Goal: Check status: Check status

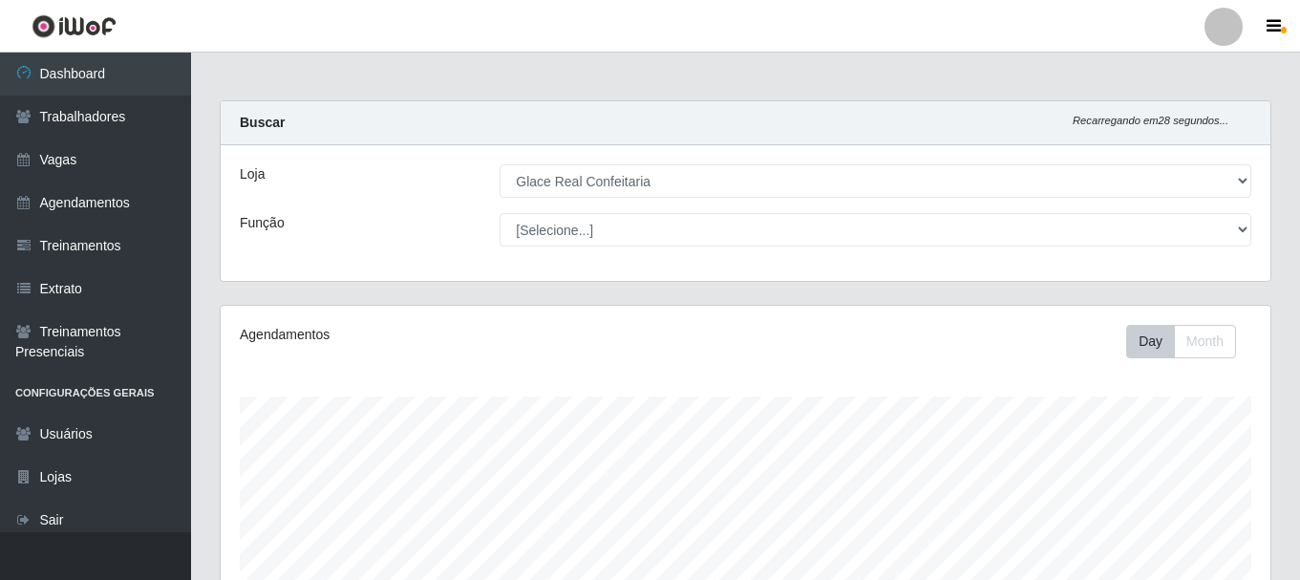
select select "445"
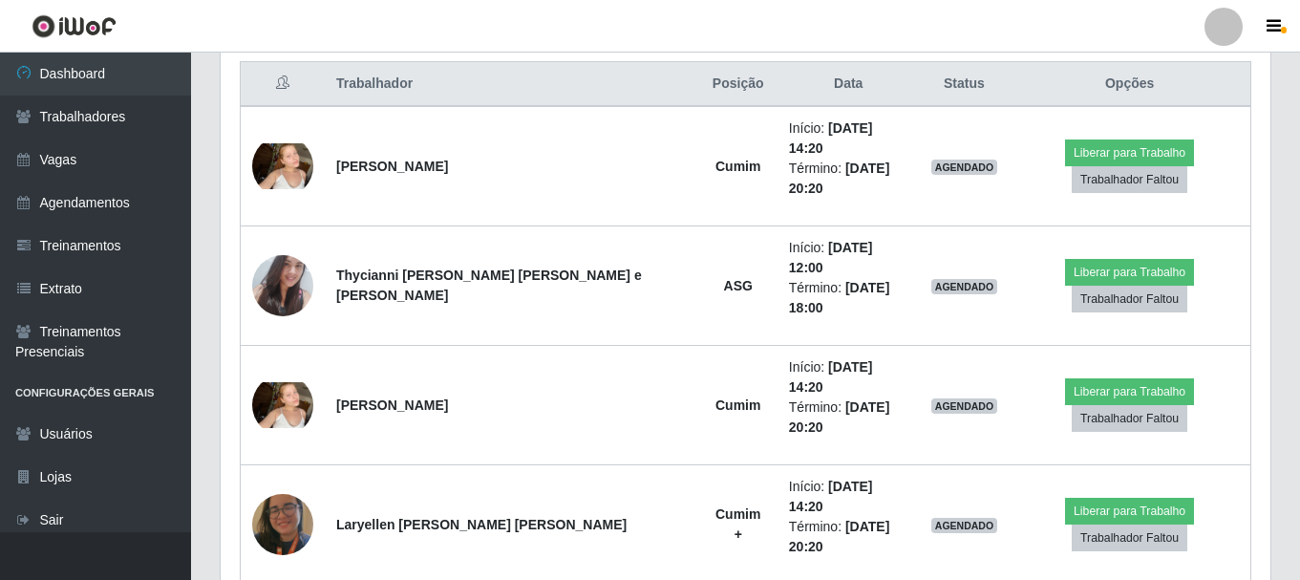
scroll to position [396, 1049]
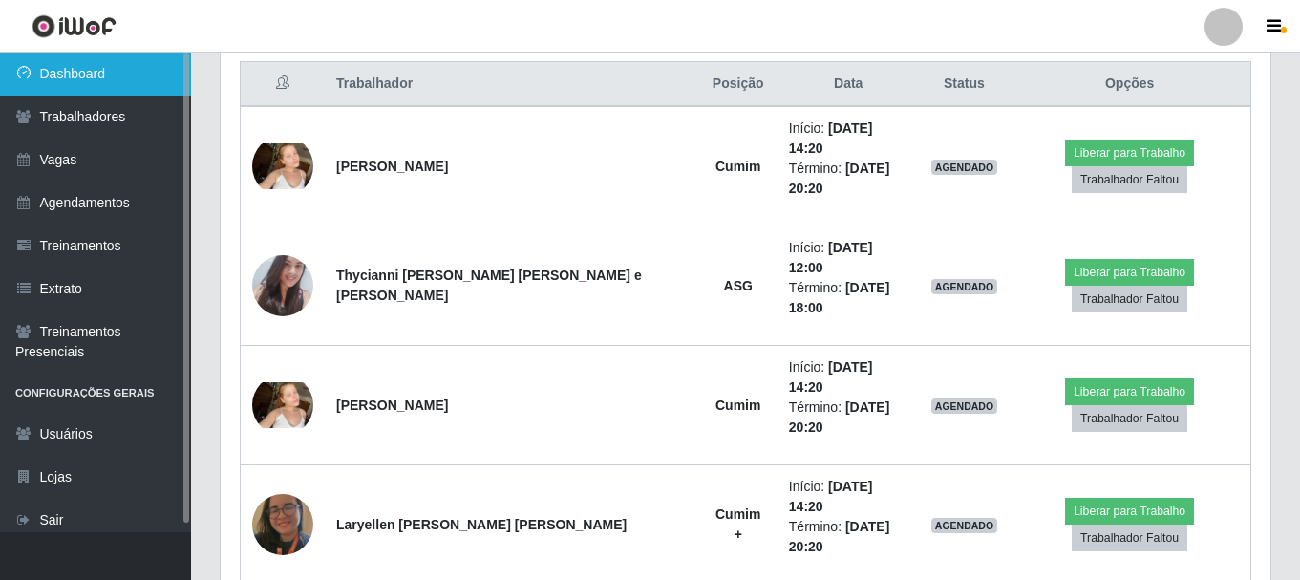
click at [90, 75] on link "Dashboard" at bounding box center [95, 74] width 191 height 43
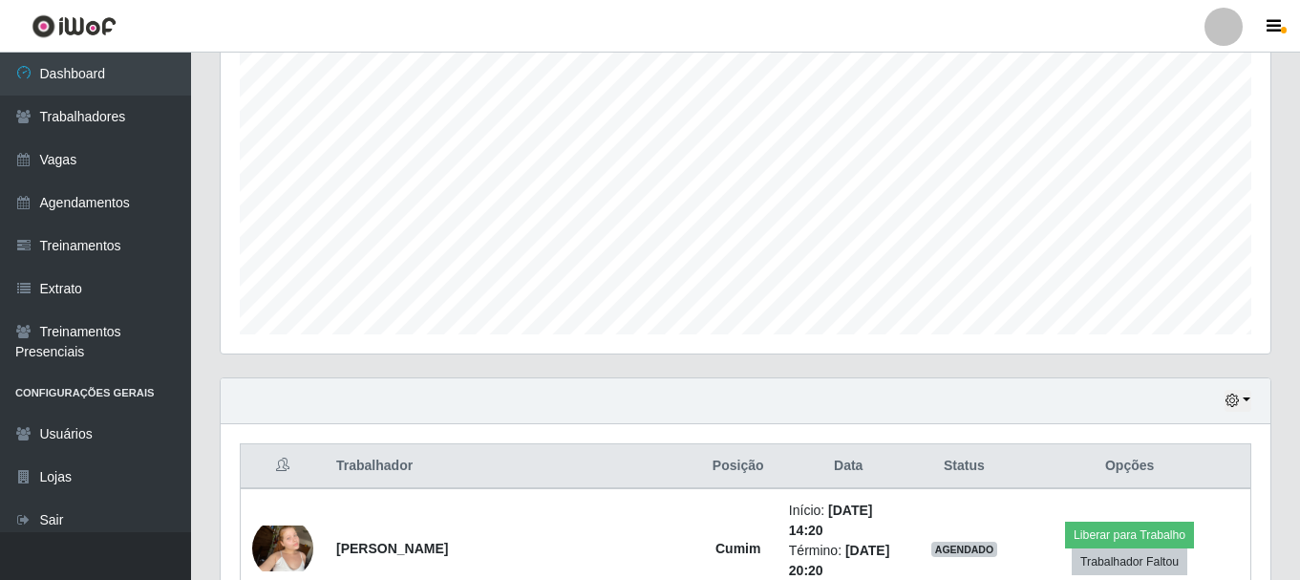
scroll to position [62, 0]
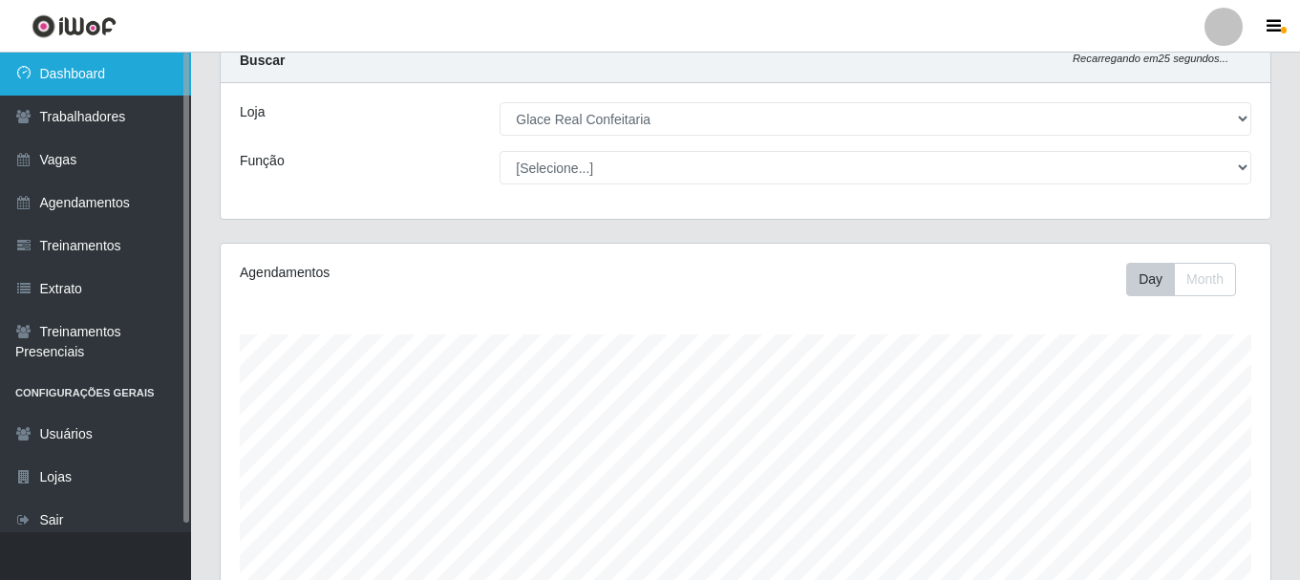
click at [130, 80] on link "Dashboard" at bounding box center [95, 74] width 191 height 43
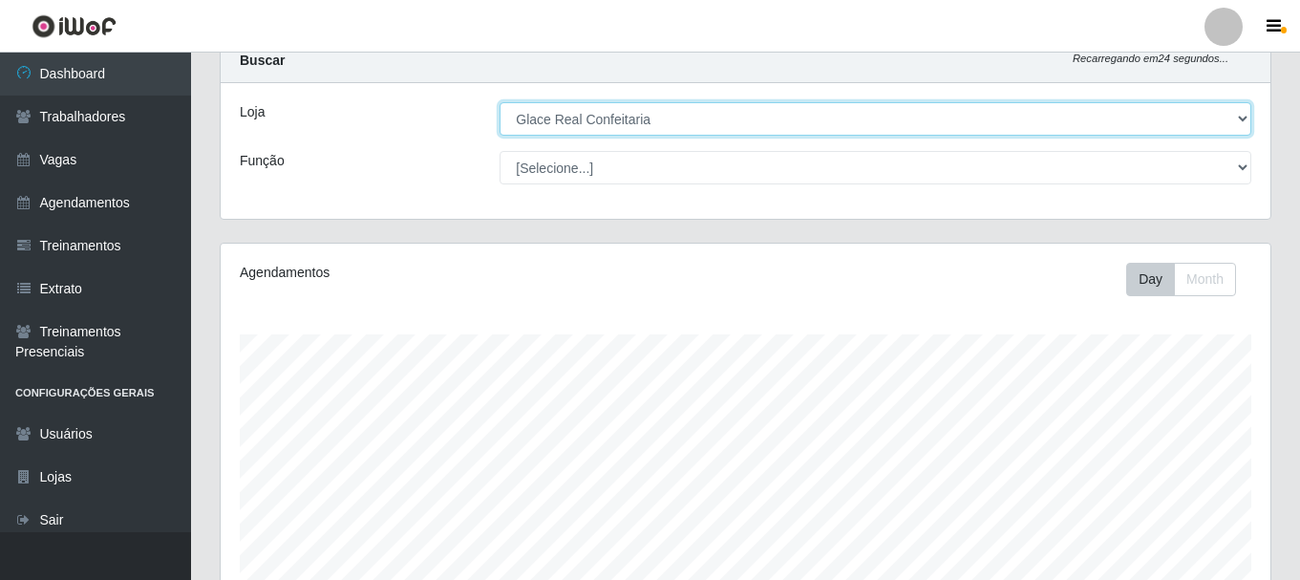
click at [721, 128] on select "[Selecione...] Glace Real Confeitaria" at bounding box center [874, 118] width 751 height 33
click at [499, 102] on select "[Selecione...] Glace Real Confeitaria" at bounding box center [874, 118] width 751 height 33
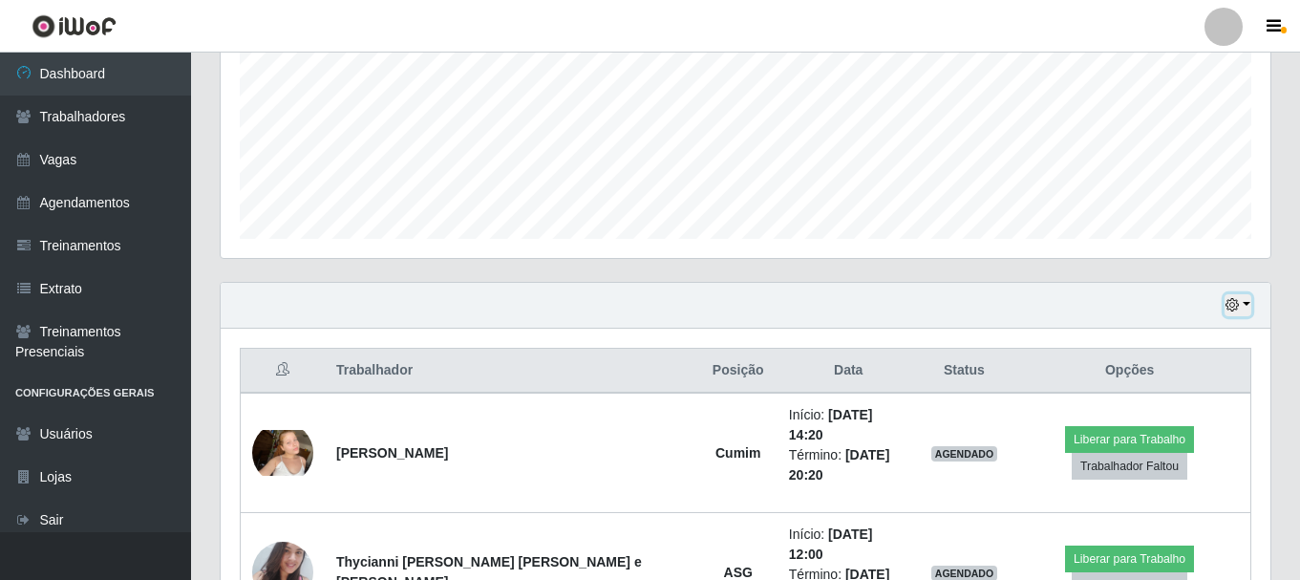
click at [1244, 314] on button "button" at bounding box center [1237, 305] width 27 height 22
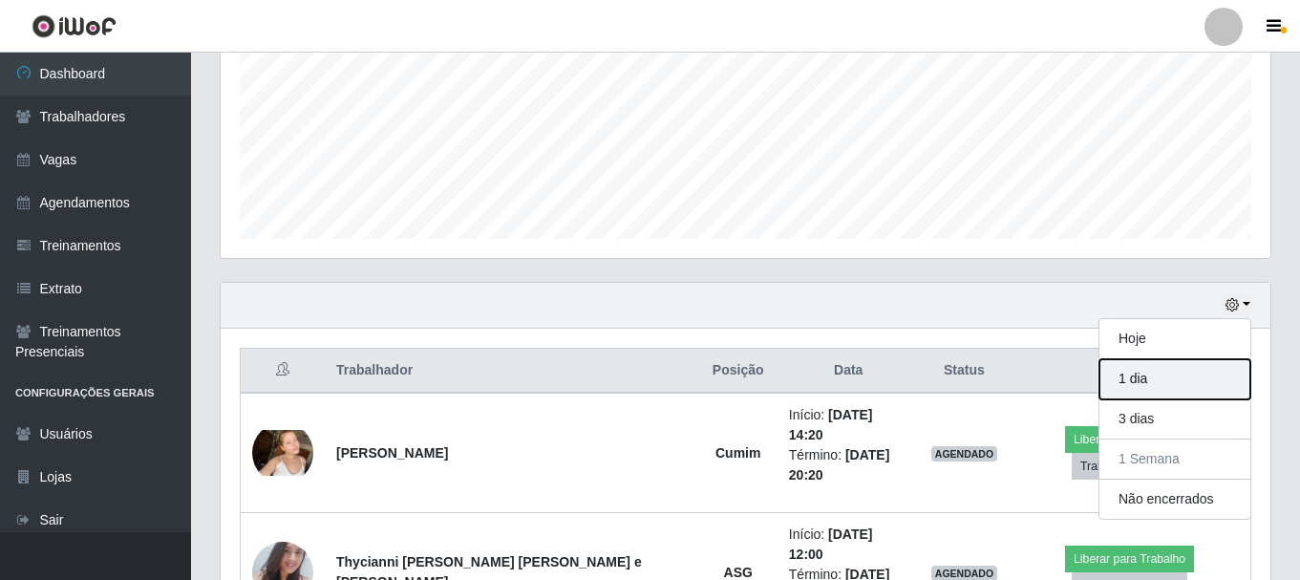
click at [1168, 384] on button "1 dia" at bounding box center [1174, 379] width 151 height 40
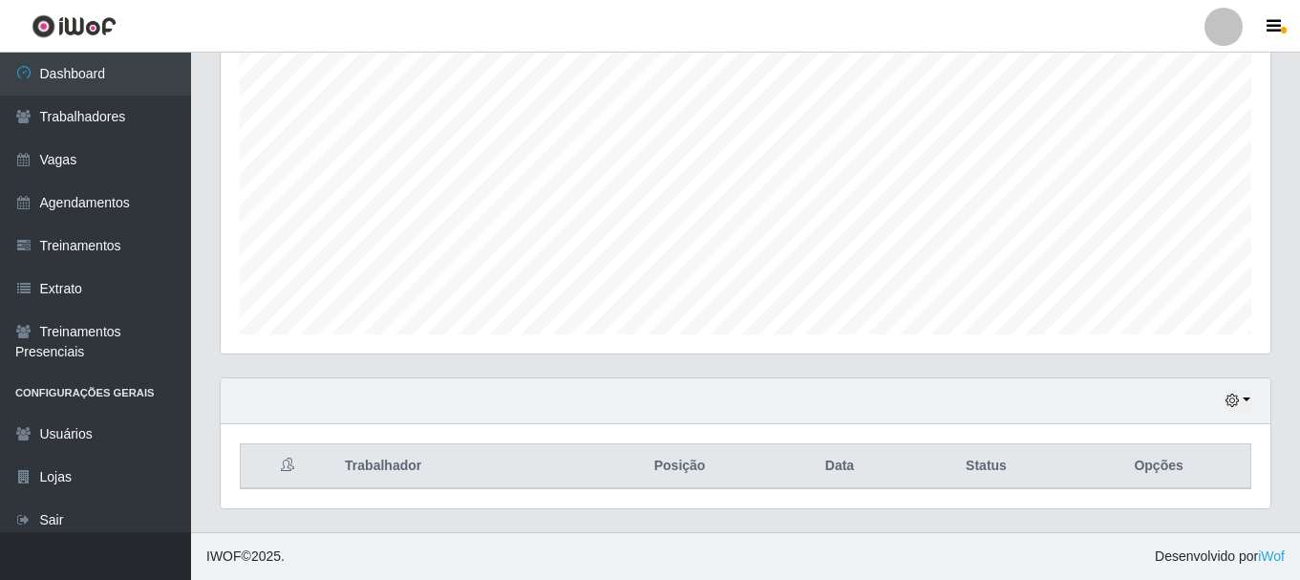
scroll to position [349, 0]
click at [1241, 406] on button "button" at bounding box center [1237, 401] width 27 height 22
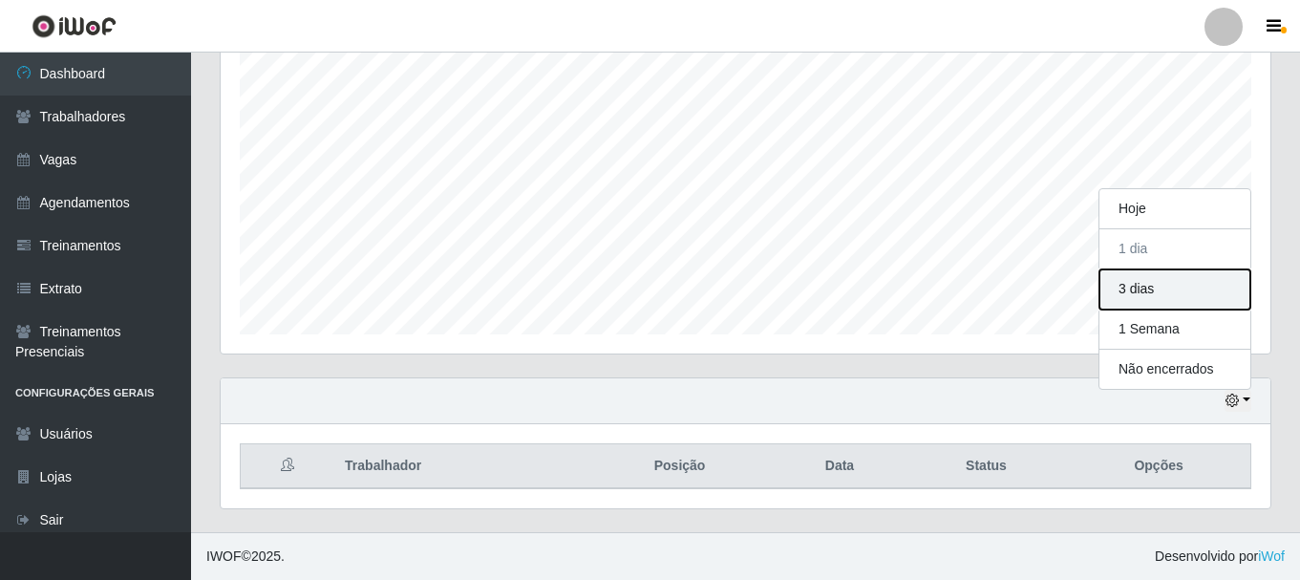
click at [1183, 299] on button "3 dias" at bounding box center [1174, 289] width 151 height 40
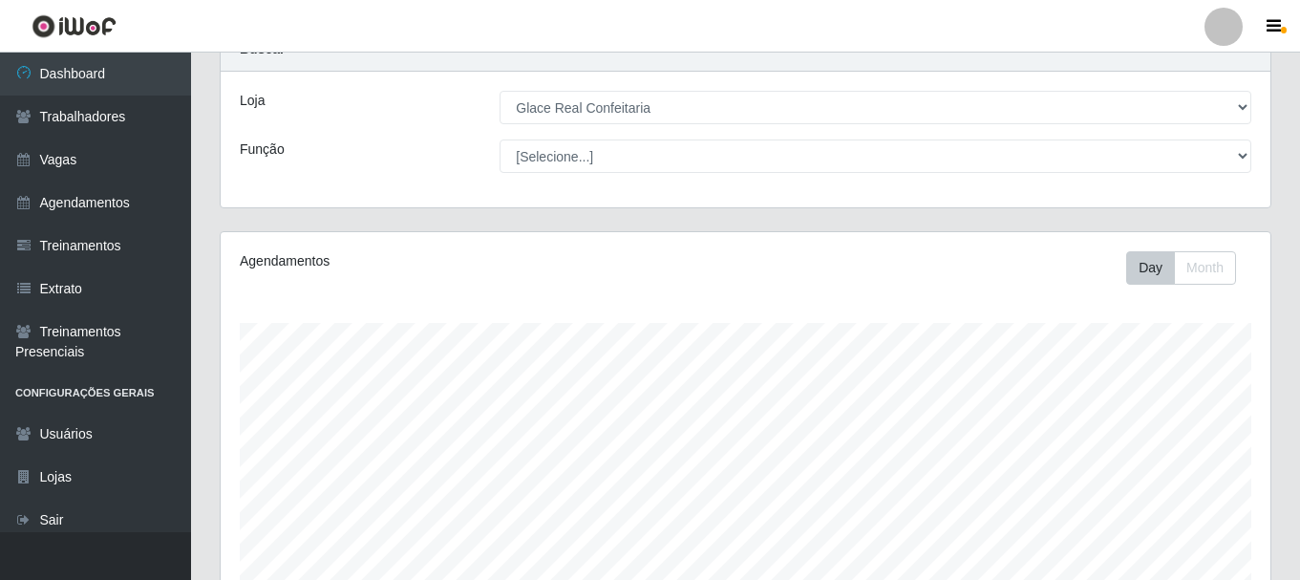
scroll to position [0, 0]
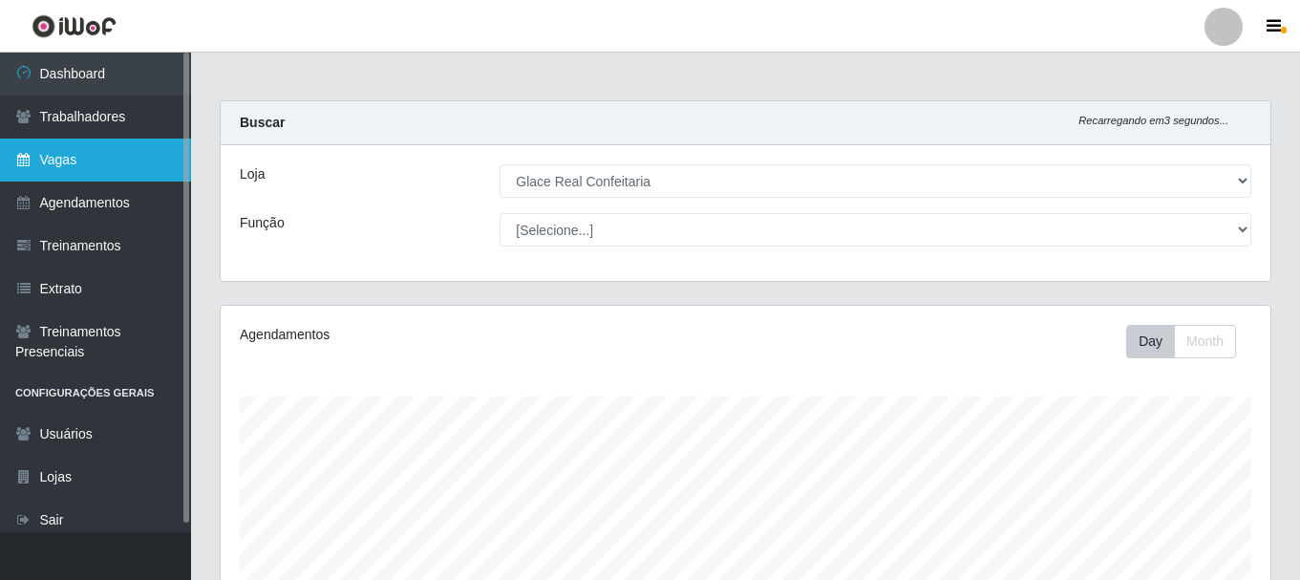
click at [110, 167] on link "Vagas" at bounding box center [95, 159] width 191 height 43
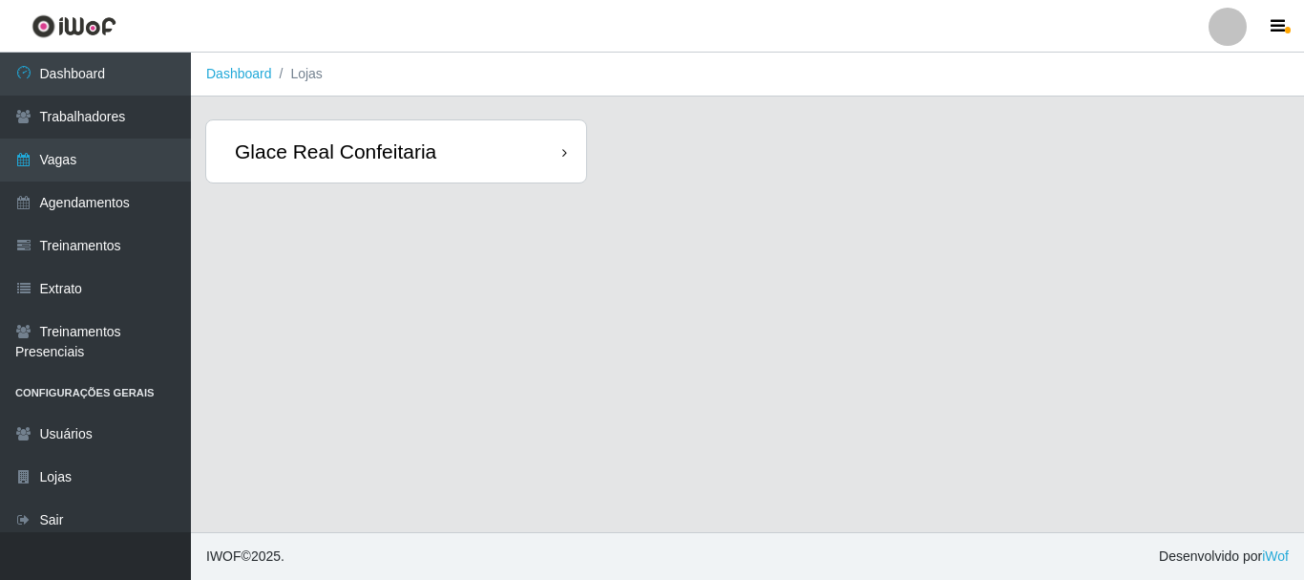
click at [401, 139] on div "Glace Real Confeitaria" at bounding box center [335, 151] width 201 height 24
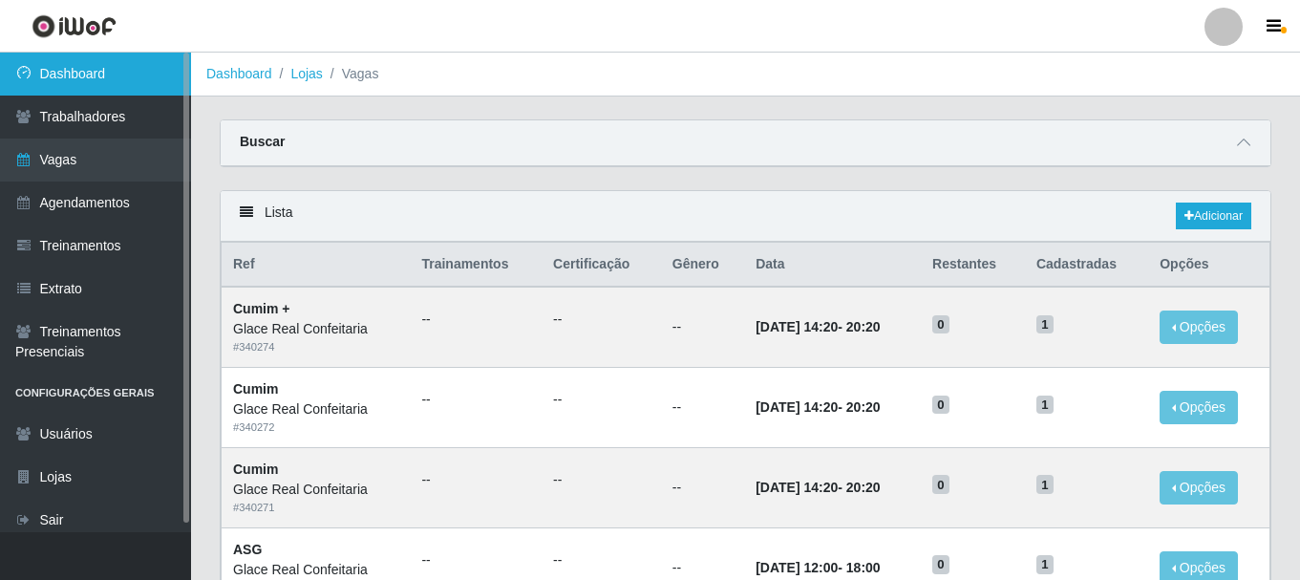
click at [125, 80] on link "Dashboard" at bounding box center [95, 74] width 191 height 43
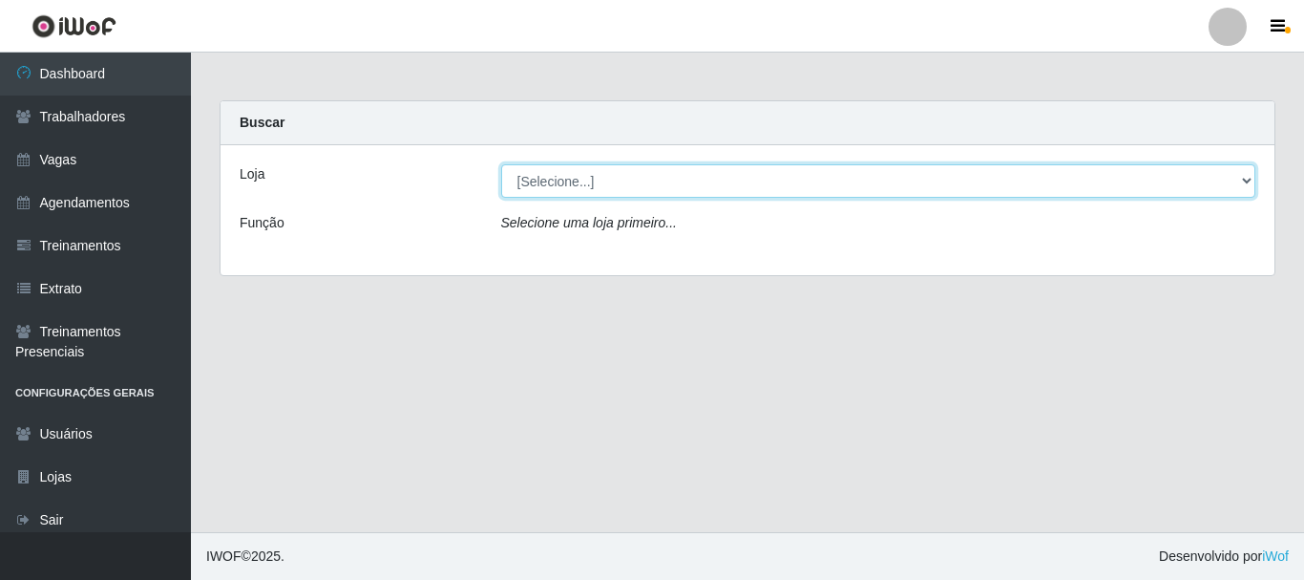
click at [606, 174] on select "[Selecione...] Glace Real Confeitaria" at bounding box center [878, 180] width 755 height 33
select select "445"
click at [501, 164] on select "[Selecione...] Glace Real Confeitaria" at bounding box center [878, 180] width 755 height 33
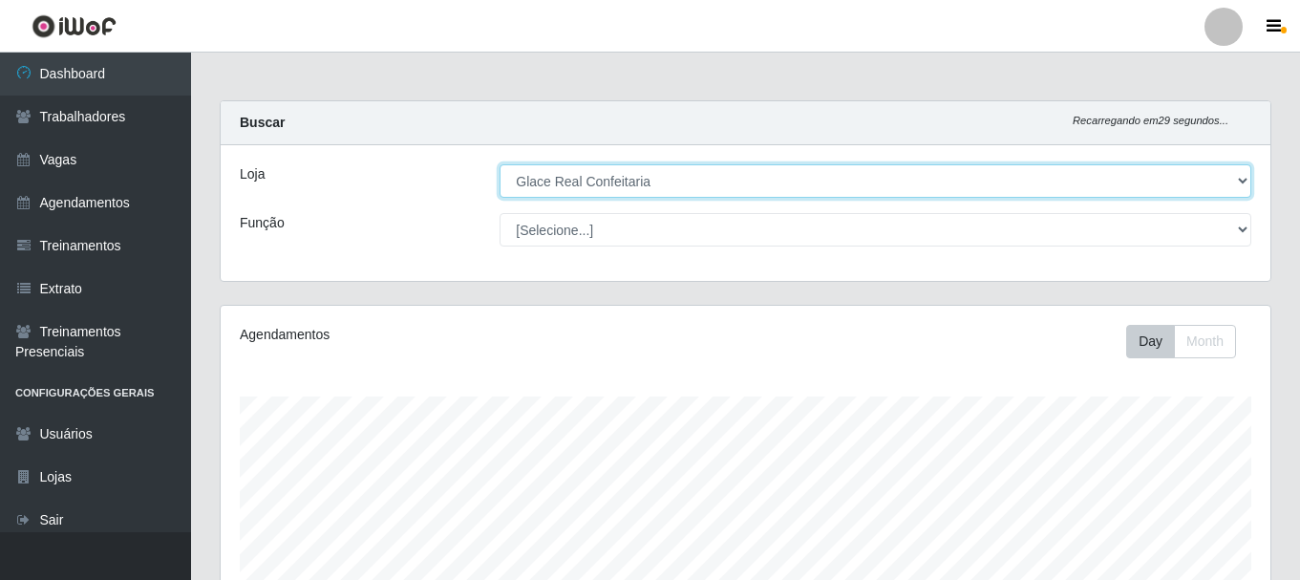
scroll to position [349, 0]
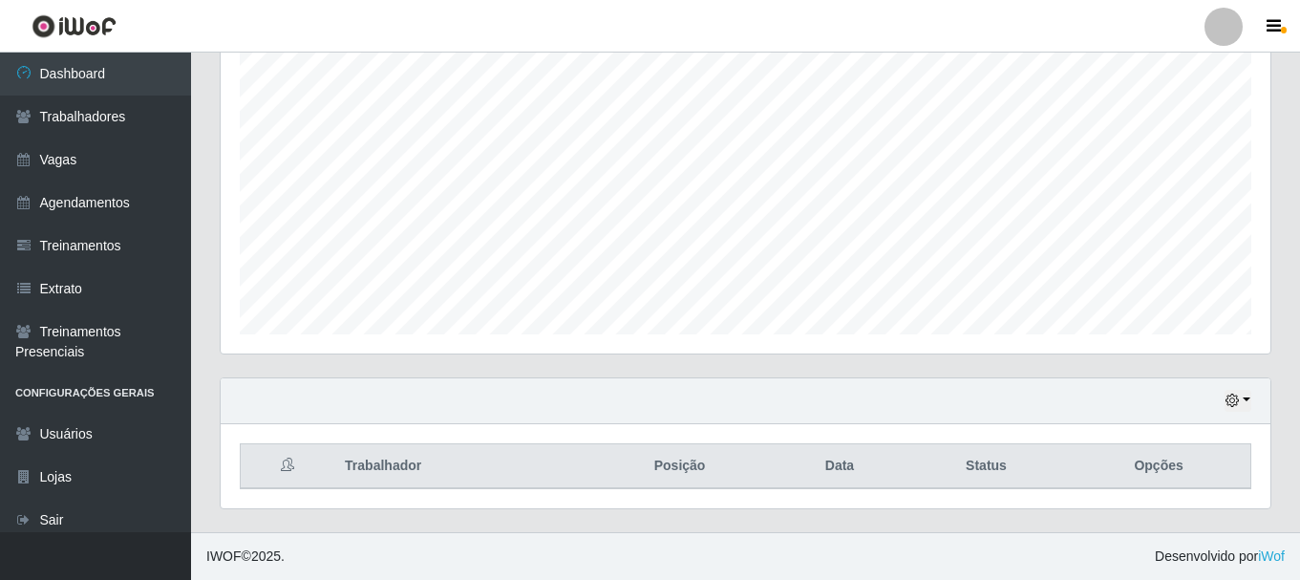
click at [1254, 397] on div "Hoje 1 dia 3 dias 1 Semana Não encerrados" at bounding box center [745, 401] width 1049 height 46
click at [1246, 405] on button "button" at bounding box center [1237, 401] width 27 height 22
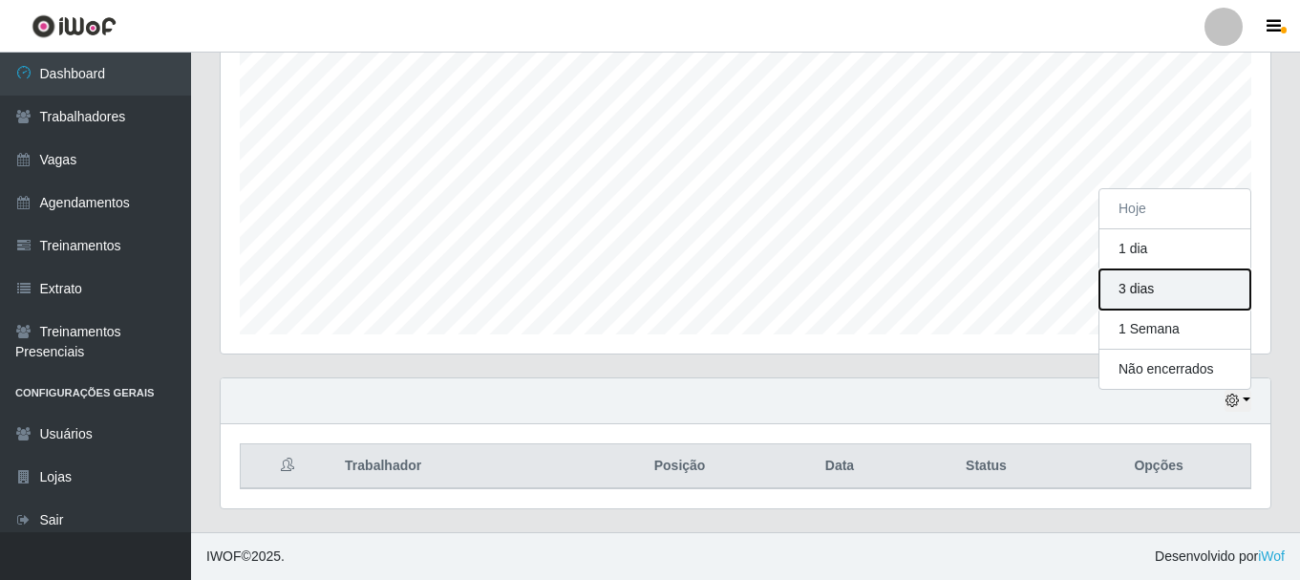
click at [1166, 282] on button "3 dias" at bounding box center [1174, 289] width 151 height 40
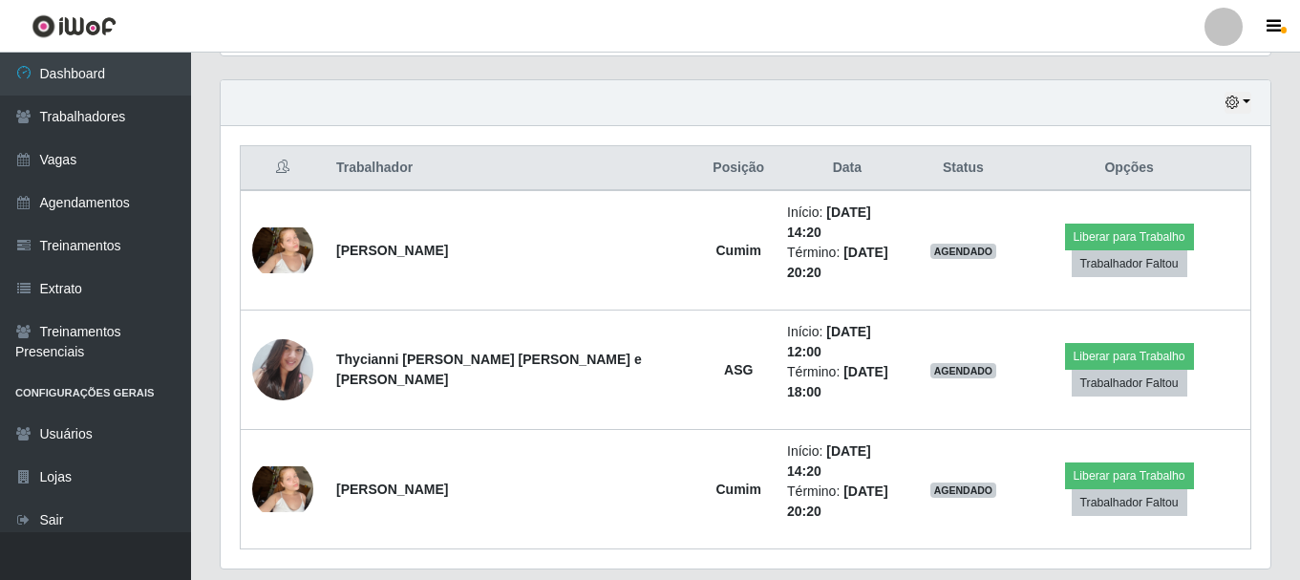
scroll to position [169, 0]
